Goal: Information Seeking & Learning: Learn about a topic

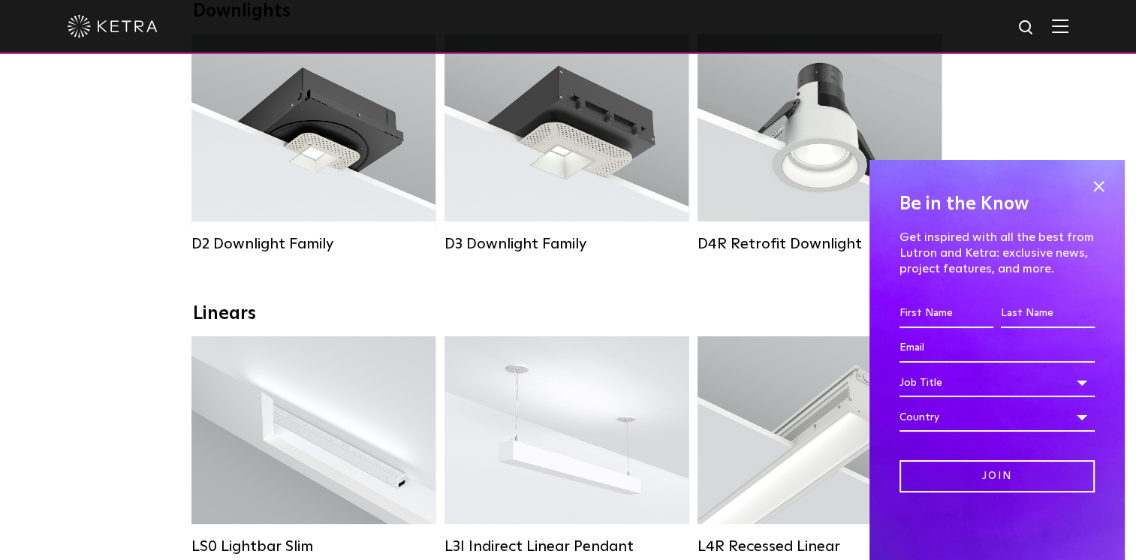
scroll to position [306, 0]
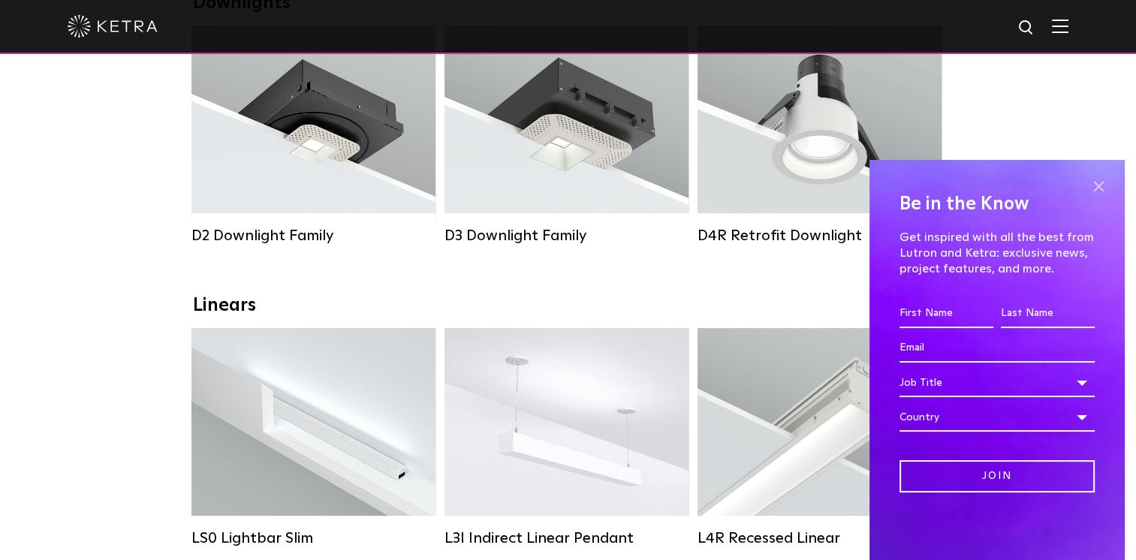
click at [1102, 188] on span at bounding box center [1098, 186] width 23 height 23
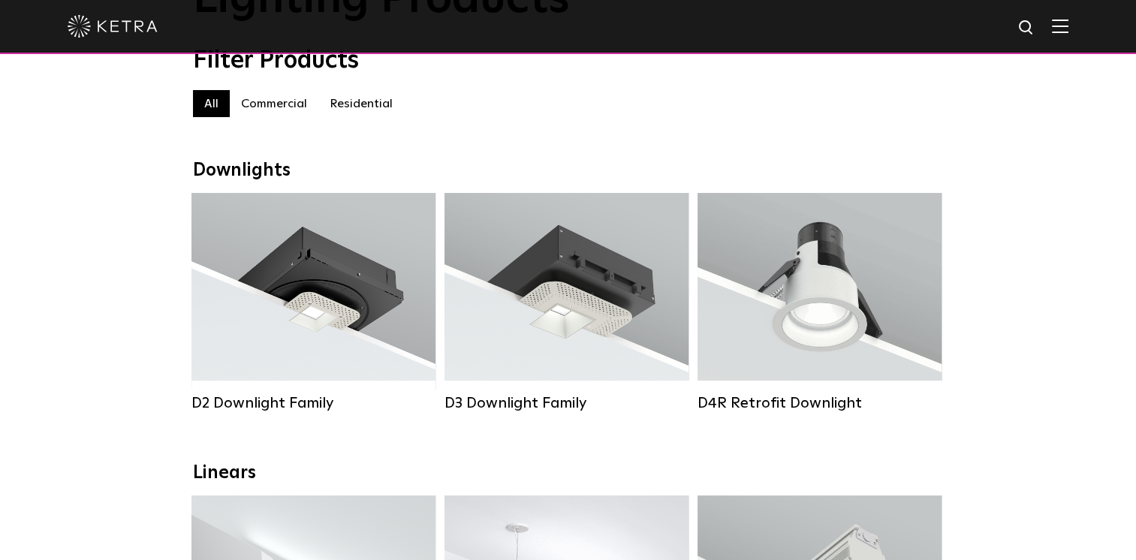
scroll to position [0, 0]
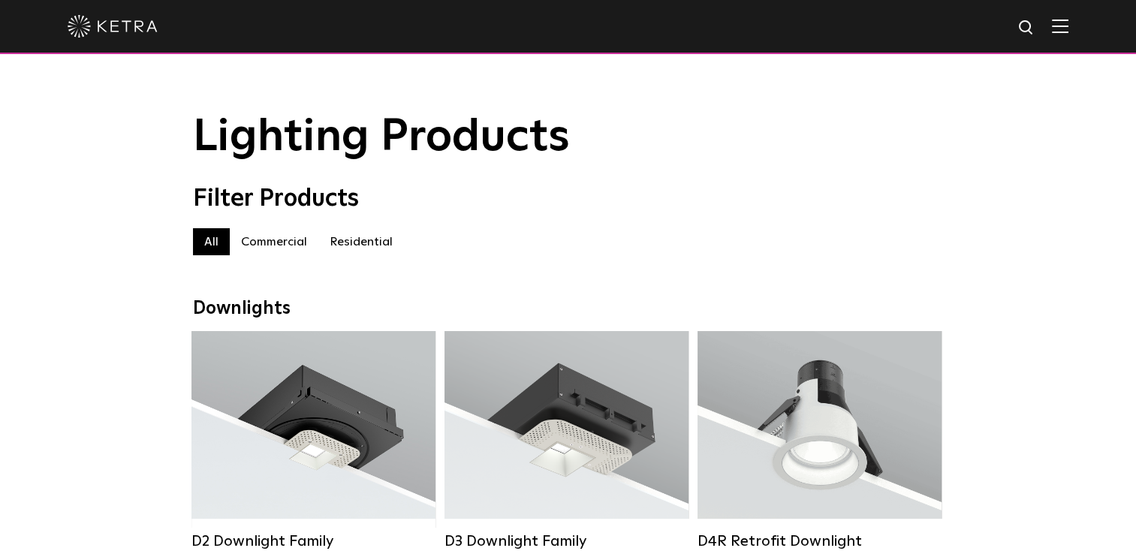
click at [285, 243] on label "Commercial" at bounding box center [274, 241] width 89 height 27
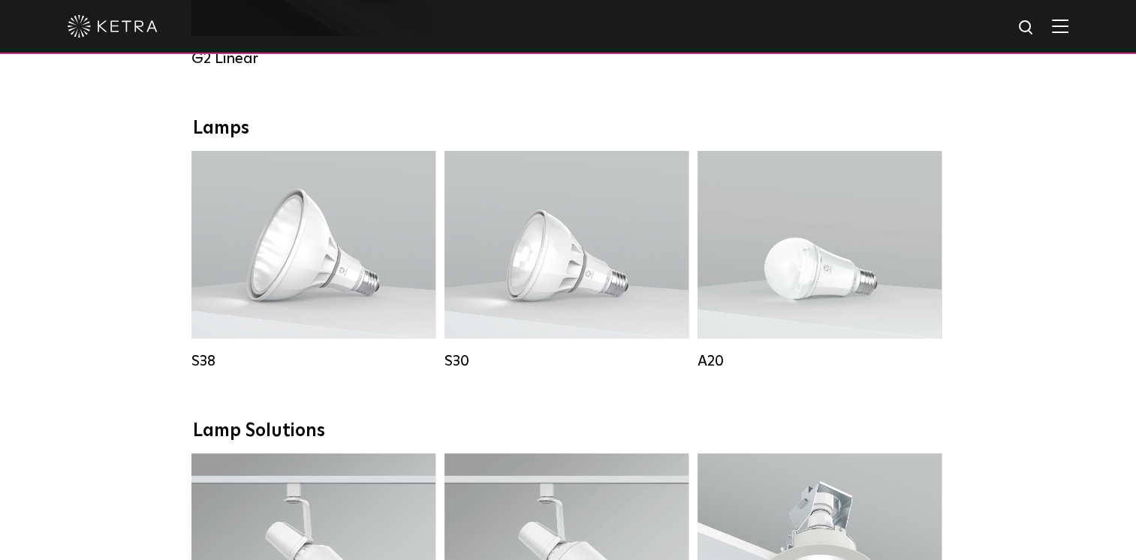
scroll to position [1031, 0]
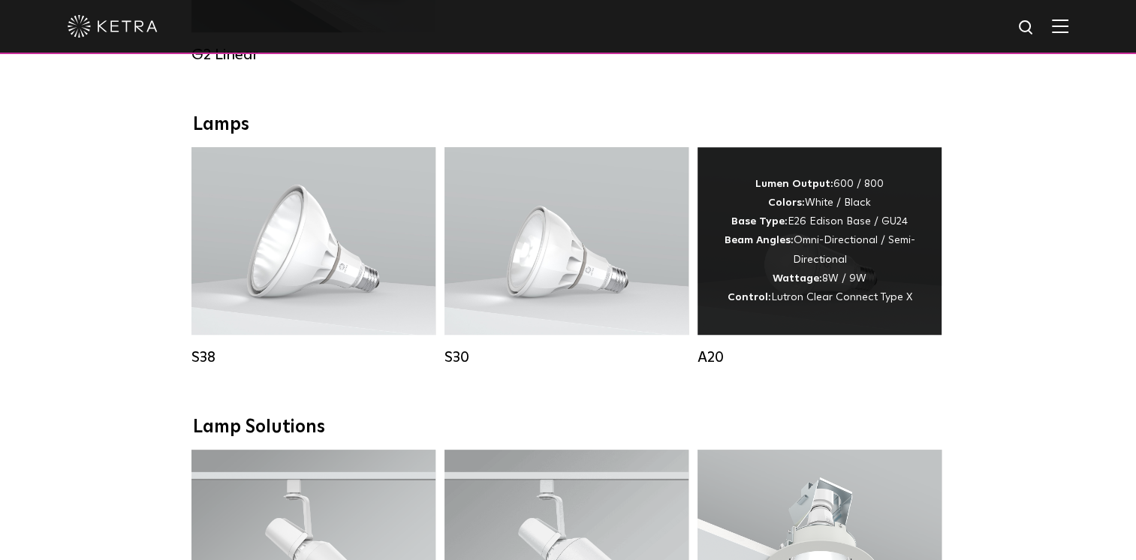
click at [844, 263] on div "Lumen Output: 600 / 800 Colors: White / Black Base Type: E26 Edison Base / GU24…" at bounding box center [819, 241] width 199 height 132
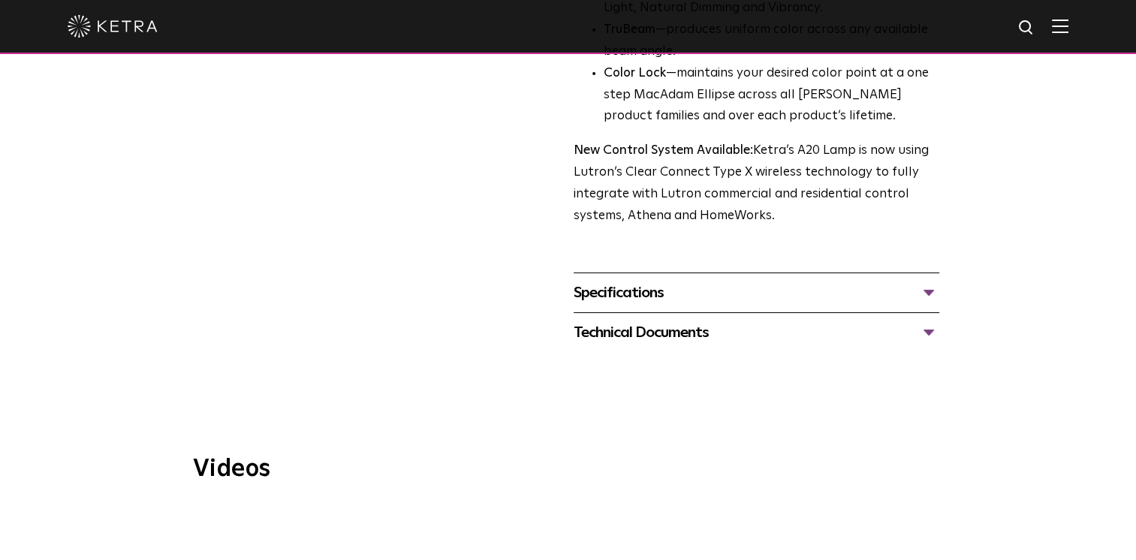
scroll to position [582, 0]
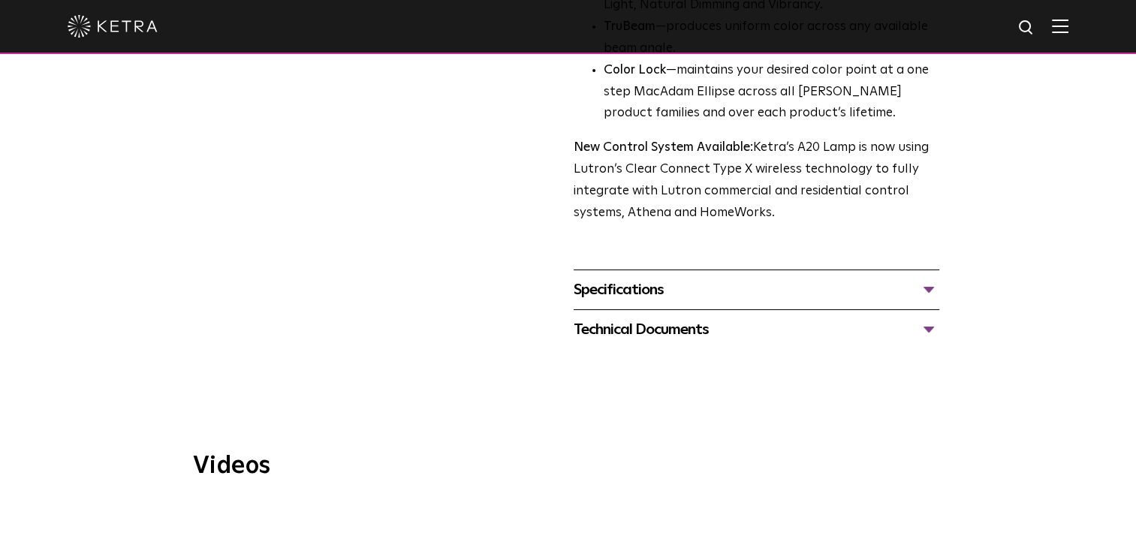
click at [910, 278] on div "Specifications" at bounding box center [757, 290] width 366 height 24
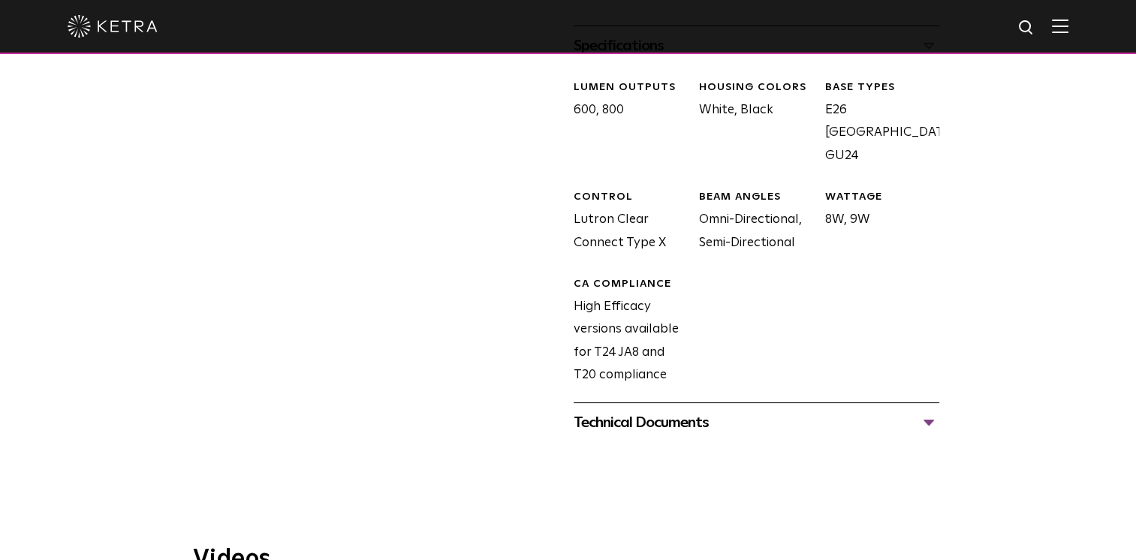
scroll to position [840, 0]
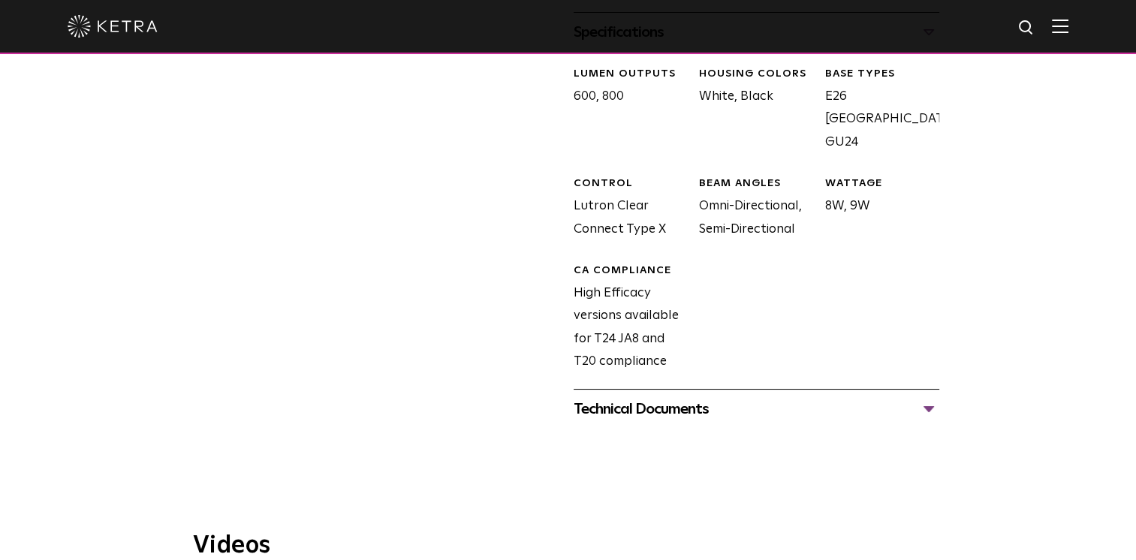
click at [847, 397] on div "Technical Documents" at bounding box center [757, 409] width 366 height 24
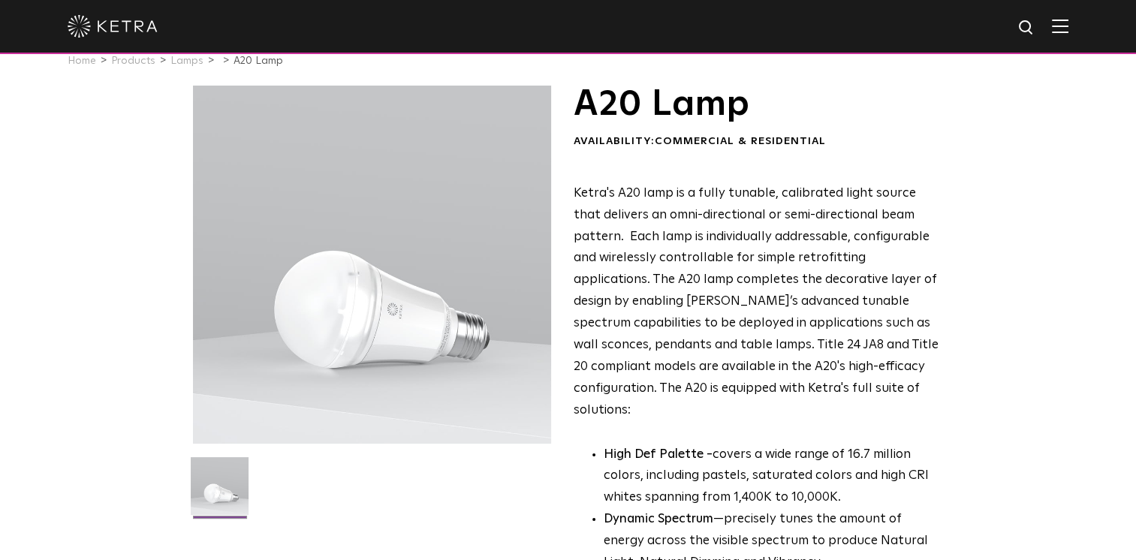
scroll to position [0, 0]
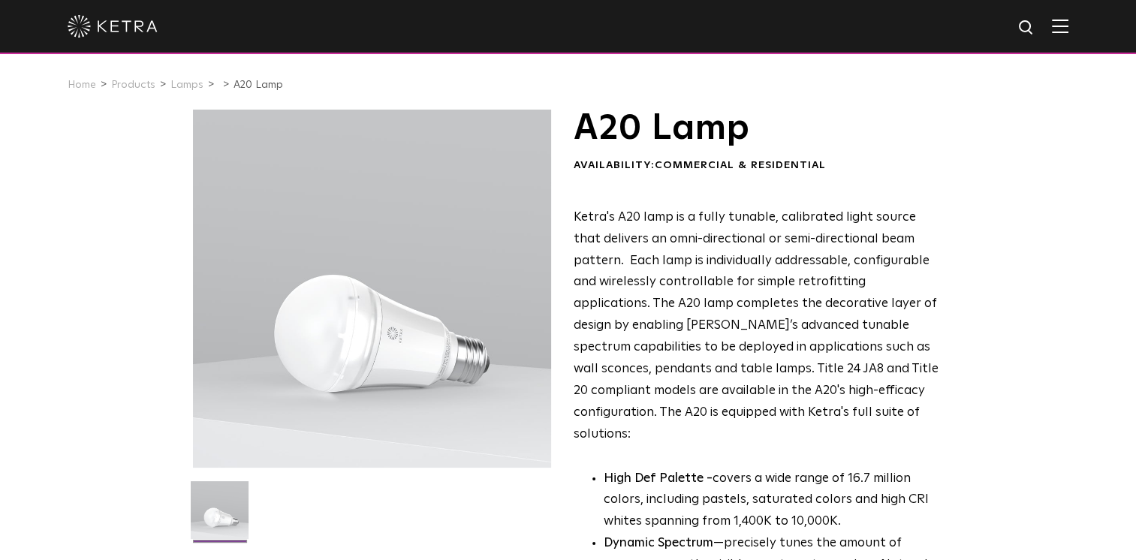
drag, startPoint x: 1117, startPoint y: 86, endPoint x: 1117, endPoint y: 98, distance: 12.8
click at [1117, 98] on div "Home Products Lamps A20 Lamp" at bounding box center [568, 85] width 1136 height 50
click at [146, 86] on link "Products" at bounding box center [133, 85] width 44 height 11
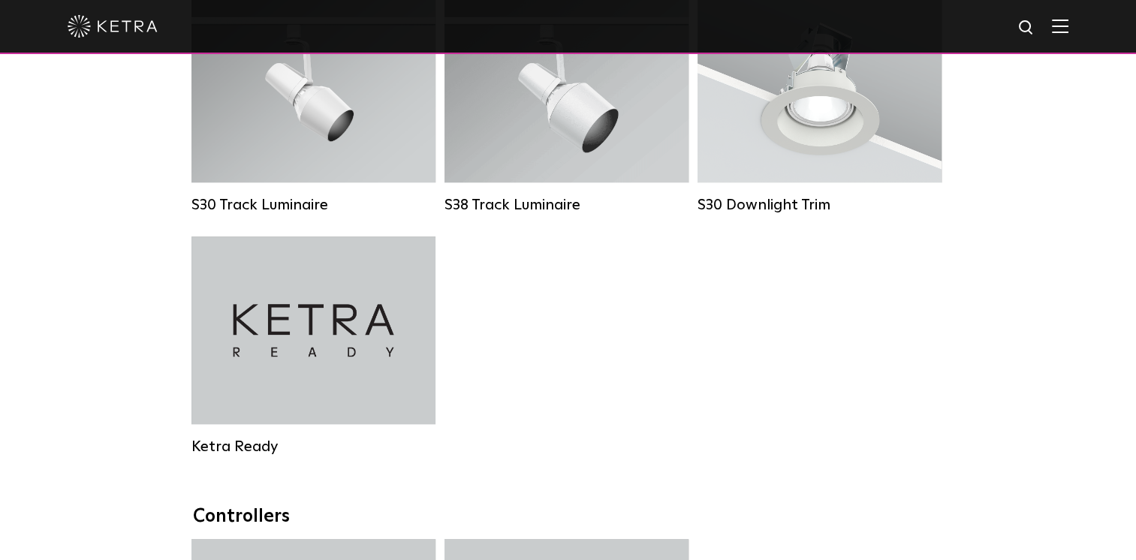
scroll to position [1494, 0]
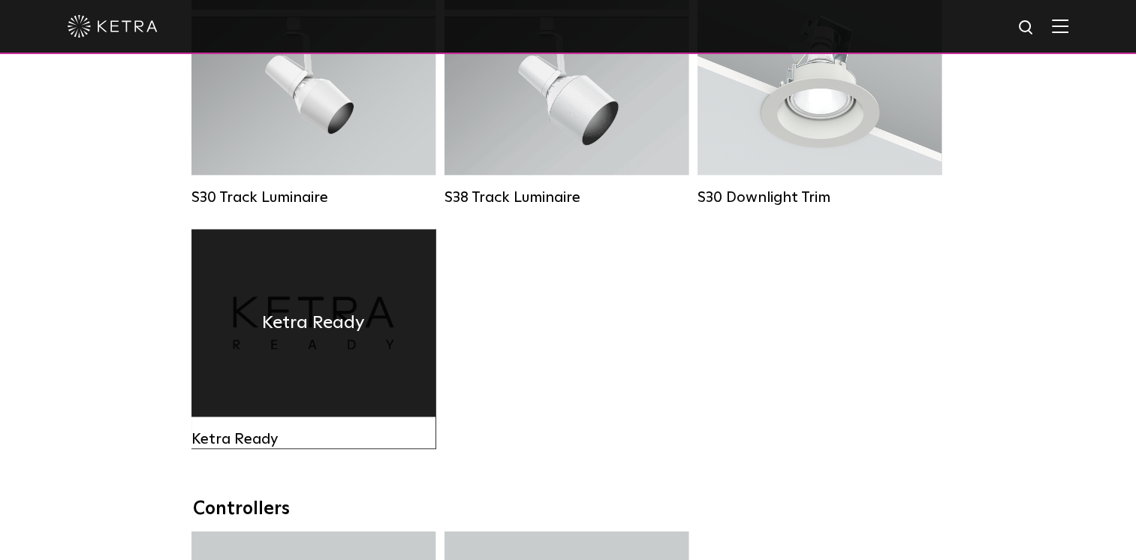
click at [351, 389] on div "Ketra Ready" at bounding box center [313, 323] width 244 height 188
